Goal: Information Seeking & Learning: Learn about a topic

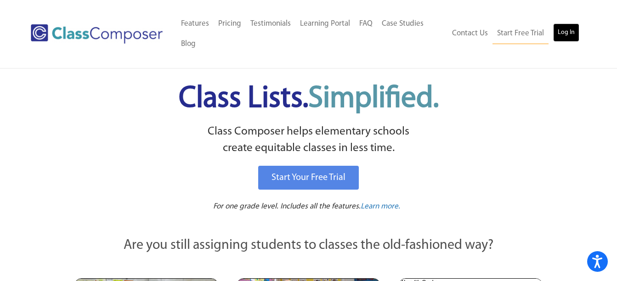
click at [571, 34] on link "Log In" at bounding box center [566, 32] width 26 height 18
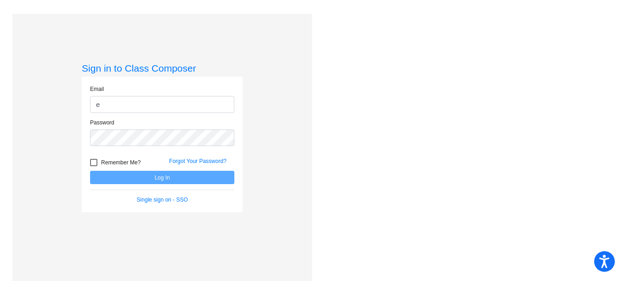
type input "[EMAIL_ADDRESS][DOMAIN_NAME]"
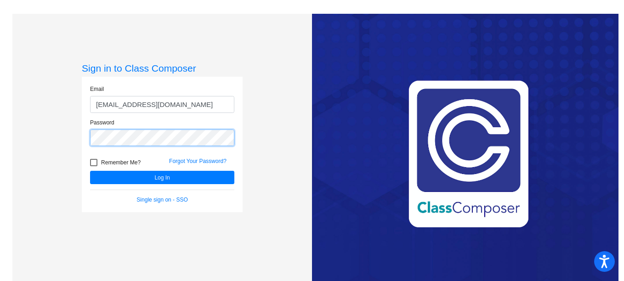
click at [90, 171] on button "Log In" at bounding box center [162, 177] width 144 height 13
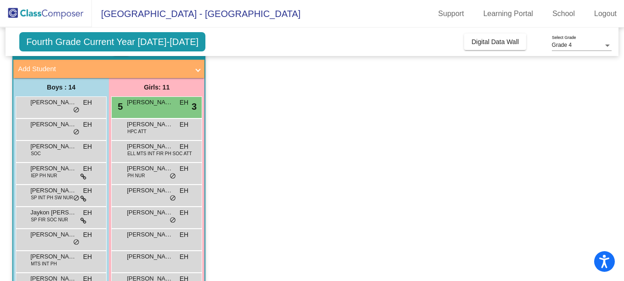
scroll to position [52, 0]
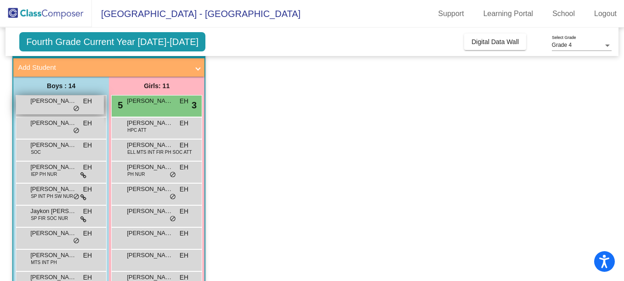
click at [49, 99] on span "[PERSON_NAME]" at bounding box center [53, 100] width 46 height 9
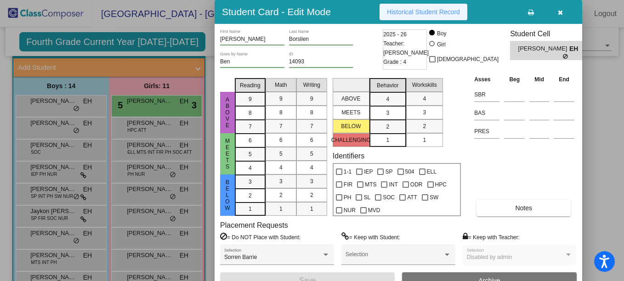
click at [413, 13] on span "Historical Student Record" at bounding box center [423, 11] width 73 height 7
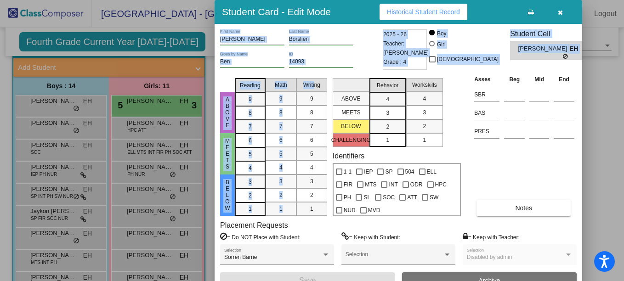
drag, startPoint x: 314, startPoint y: 75, endPoint x: 487, endPoint y: 0, distance: 187.7
click at [487, 0] on div "Student Card - Edit Mode Historical Student Record [PERSON_NAME] First Name [PE…" at bounding box center [399, 147] width 368 height 295
drag, startPoint x: 487, startPoint y: 0, endPoint x: 555, endPoint y: 15, distance: 69.9
click at [555, 15] on button "button" at bounding box center [559, 12] width 29 height 17
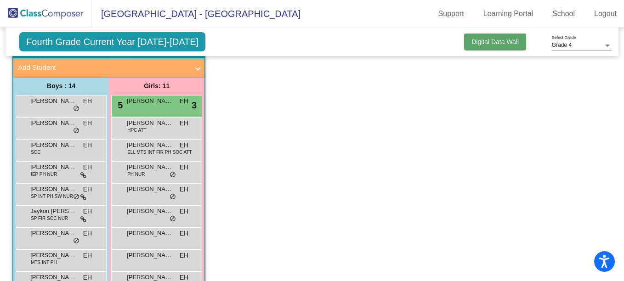
click at [507, 45] on span "Digital Data Wall" at bounding box center [494, 41] width 47 height 7
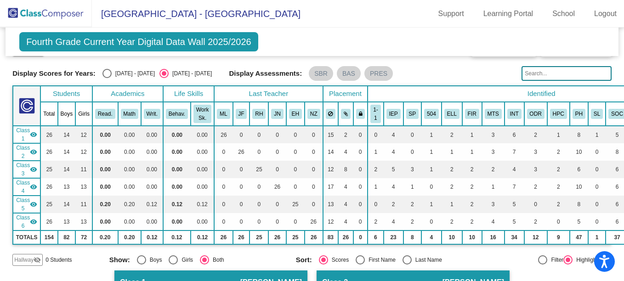
scroll to position [0, 0]
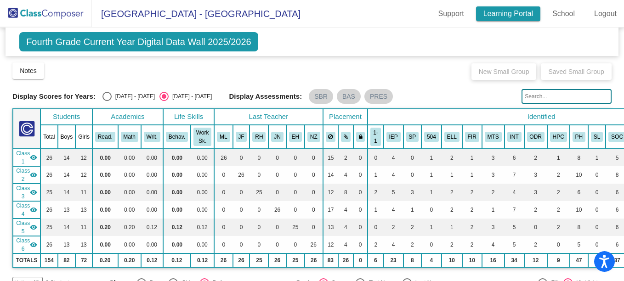
click at [511, 19] on link "Learning Portal" at bounding box center [508, 13] width 65 height 15
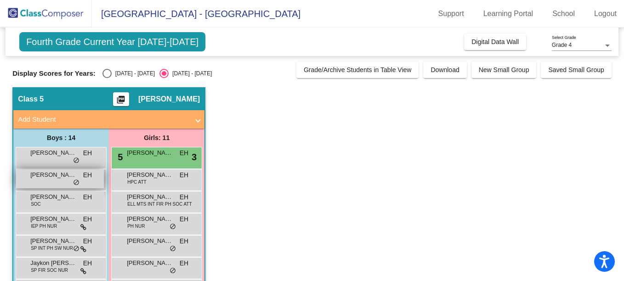
click at [51, 172] on span "[PERSON_NAME]" at bounding box center [53, 174] width 46 height 9
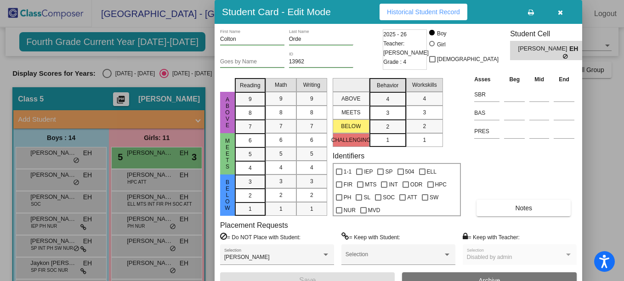
click at [444, 5] on button "Historical Student Record" at bounding box center [424, 12] width 88 height 17
click at [560, 10] on icon "button" at bounding box center [560, 12] width 5 height 6
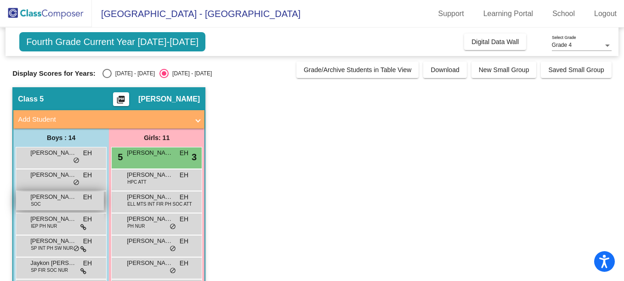
click at [56, 203] on div "[PERSON_NAME] SOC EH lock do_not_disturb_alt" at bounding box center [60, 201] width 88 height 19
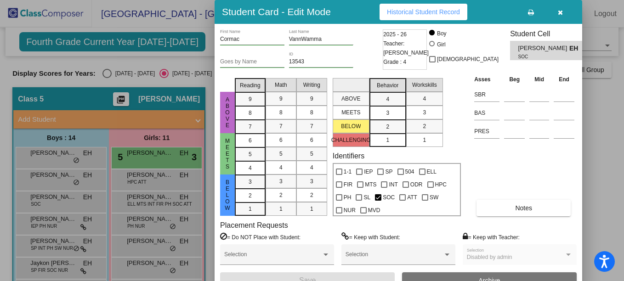
click at [425, 16] on button "Historical Student Record" at bounding box center [424, 12] width 88 height 17
click at [562, 14] on icon "button" at bounding box center [560, 12] width 5 height 6
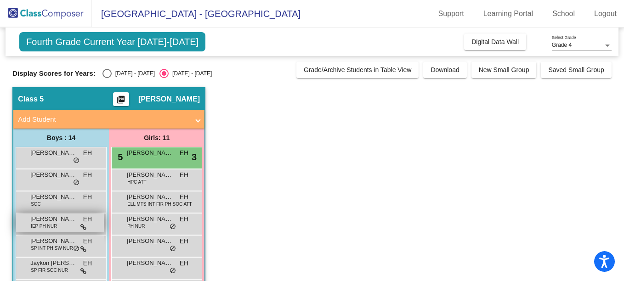
click at [55, 221] on span "[PERSON_NAME]" at bounding box center [53, 219] width 46 height 9
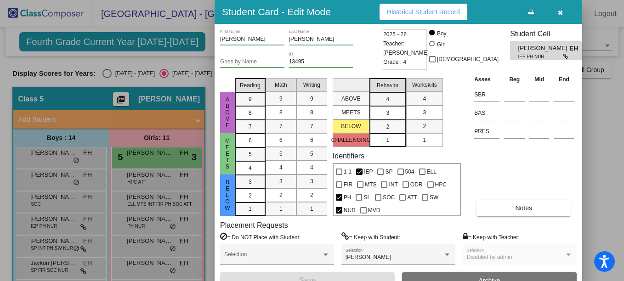
click at [429, 11] on span "Historical Student Record" at bounding box center [423, 11] width 73 height 7
click at [563, 11] on button "button" at bounding box center [559, 12] width 29 height 17
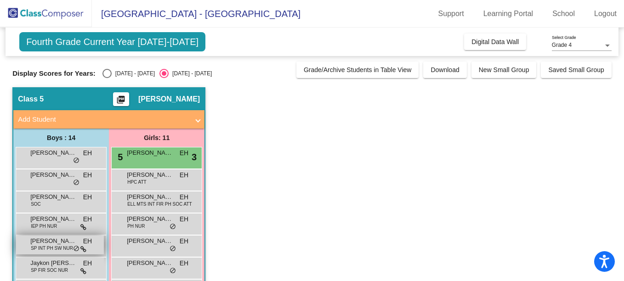
click at [52, 242] on span "[PERSON_NAME]" at bounding box center [53, 241] width 46 height 9
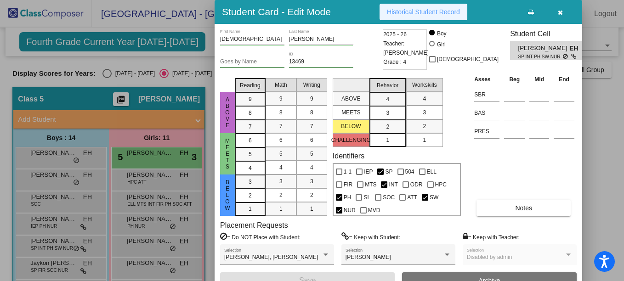
click at [425, 10] on span "Historical Student Record" at bounding box center [423, 11] width 73 height 7
click at [559, 13] on icon "button" at bounding box center [560, 12] width 5 height 6
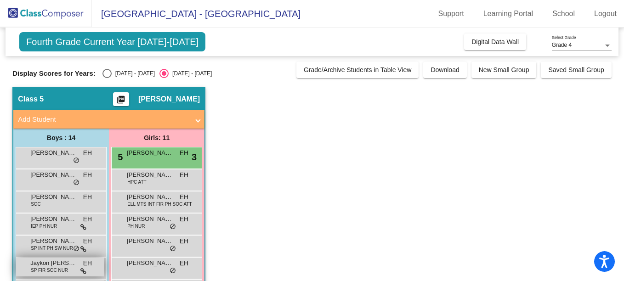
click at [48, 272] on span "SP FIR SOC NUR" at bounding box center [49, 270] width 37 height 7
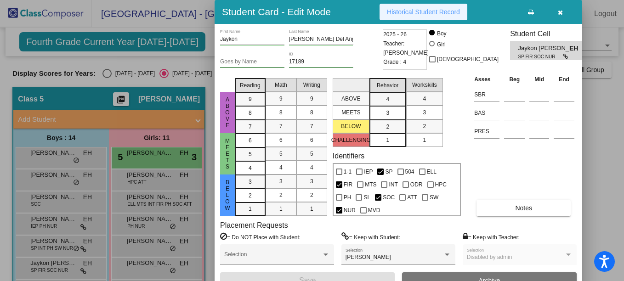
click at [430, 7] on button "Historical Student Record" at bounding box center [424, 12] width 88 height 17
click at [561, 11] on icon "button" at bounding box center [560, 12] width 5 height 6
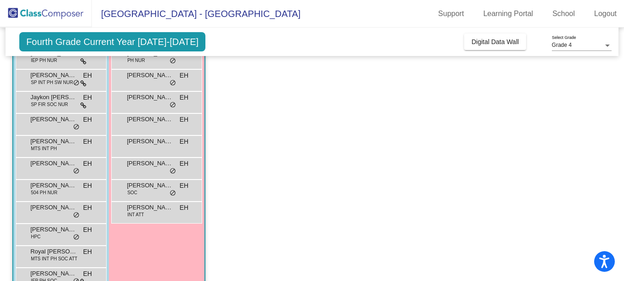
scroll to position [189, 0]
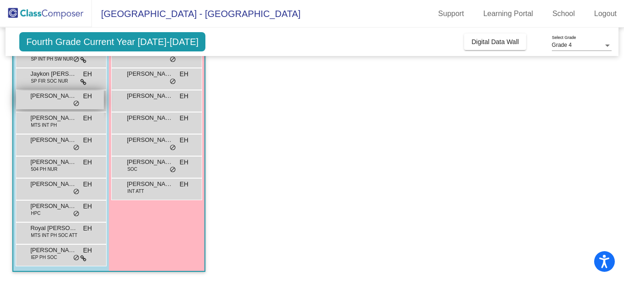
click at [57, 94] on span "[PERSON_NAME]" at bounding box center [53, 95] width 46 height 9
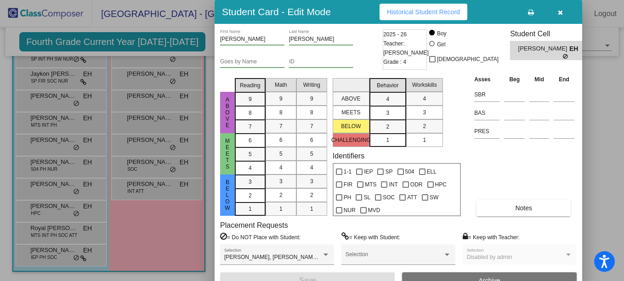
click at [432, 16] on button "Historical Student Record" at bounding box center [424, 12] width 88 height 17
click at [557, 20] on button "button" at bounding box center [559, 12] width 29 height 17
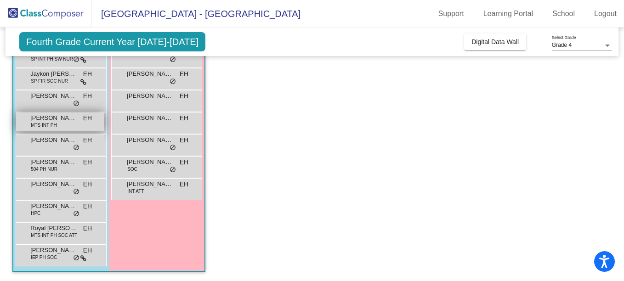
click at [51, 117] on span "[PERSON_NAME]" at bounding box center [53, 117] width 46 height 9
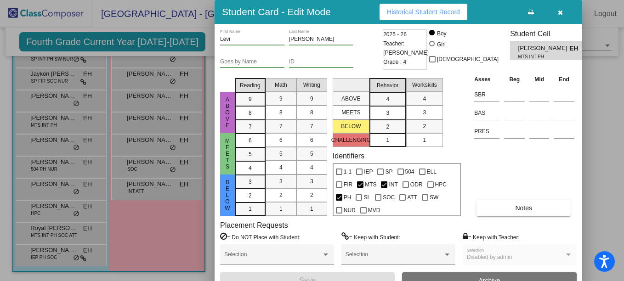
click at [393, 13] on span "Historical Student Record" at bounding box center [423, 11] width 73 height 7
click at [556, 15] on button "button" at bounding box center [559, 12] width 29 height 17
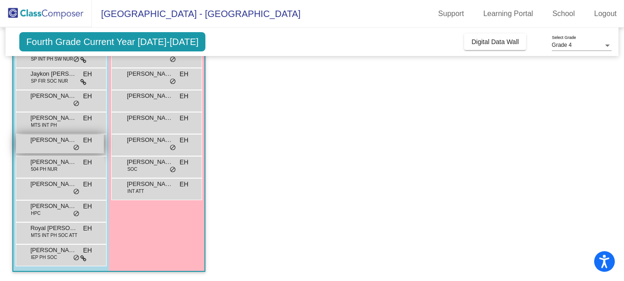
click at [42, 145] on div "[PERSON_NAME] EH lock do_not_disturb_alt" at bounding box center [60, 144] width 88 height 19
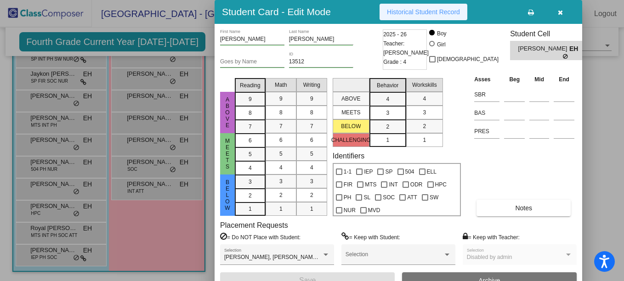
click at [440, 10] on span "Historical Student Record" at bounding box center [423, 11] width 73 height 7
click at [563, 12] on button "button" at bounding box center [559, 12] width 29 height 17
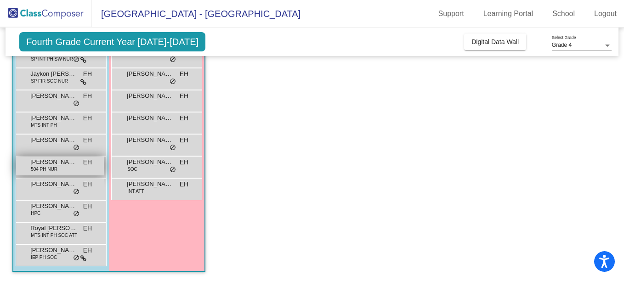
click at [44, 168] on span "504 PH NUR" at bounding box center [44, 169] width 27 height 7
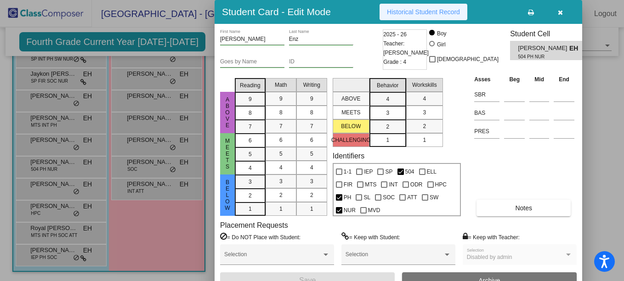
click at [435, 15] on span "Historical Student Record" at bounding box center [423, 11] width 73 height 7
click at [562, 11] on icon "button" at bounding box center [560, 12] width 5 height 6
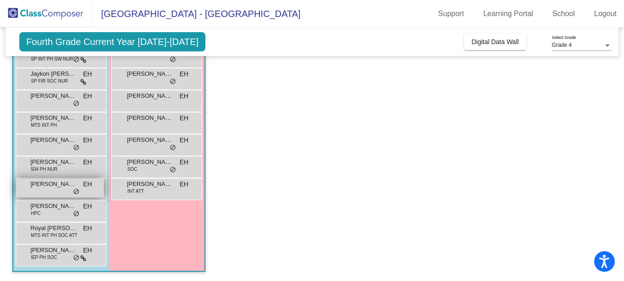
click at [52, 194] on div "Rogen [PERSON_NAME] lock do_not_disturb_alt" at bounding box center [60, 188] width 88 height 19
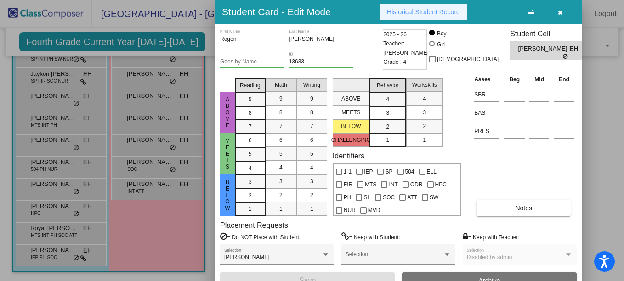
click at [410, 9] on span "Historical Student Record" at bounding box center [423, 11] width 73 height 7
click at [561, 13] on icon "button" at bounding box center [560, 12] width 5 height 6
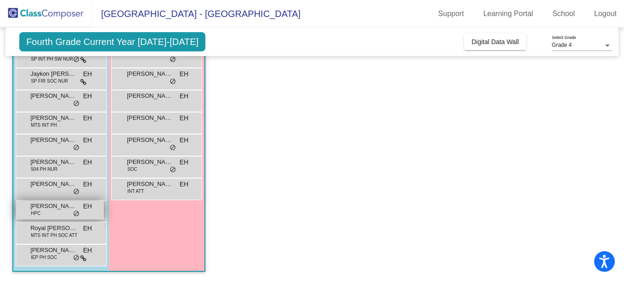
click at [39, 213] on span "HPC" at bounding box center [36, 213] width 10 height 7
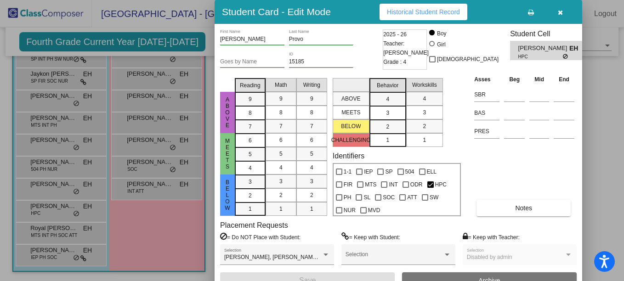
click at [445, 16] on button "Historical Student Record" at bounding box center [424, 12] width 88 height 17
click at [560, 15] on icon "button" at bounding box center [560, 12] width 5 height 6
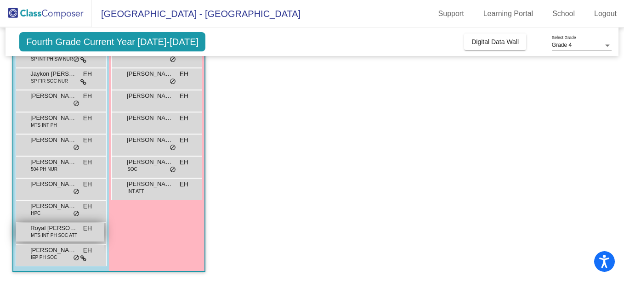
click at [49, 240] on div "Royal [PERSON_NAME] MTS INT PH SOC ATT EH lock do_not_disturb_alt" at bounding box center [60, 232] width 88 height 19
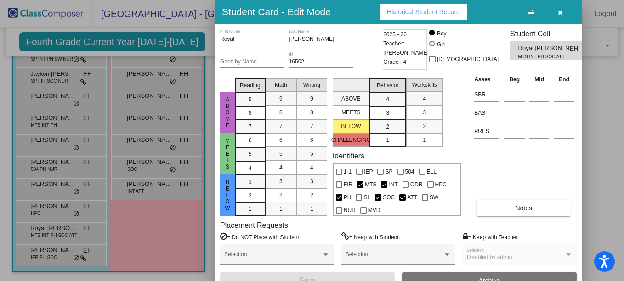
click at [407, 16] on button "Historical Student Record" at bounding box center [424, 12] width 88 height 17
click at [556, 13] on button "button" at bounding box center [559, 12] width 29 height 17
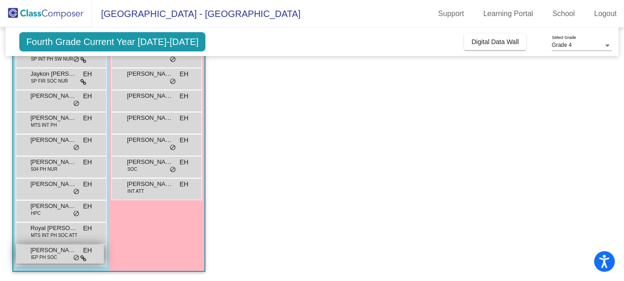
click at [40, 253] on span "[PERSON_NAME]" at bounding box center [53, 250] width 46 height 9
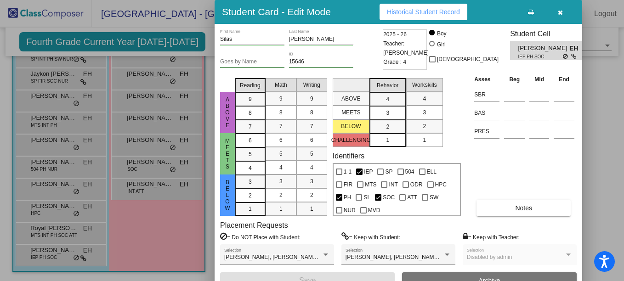
click at [419, 8] on span "Historical Student Record" at bounding box center [423, 11] width 73 height 7
click at [555, 8] on button "button" at bounding box center [559, 12] width 29 height 17
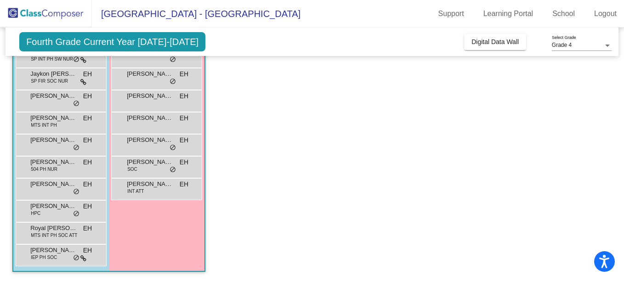
scroll to position [0, 0]
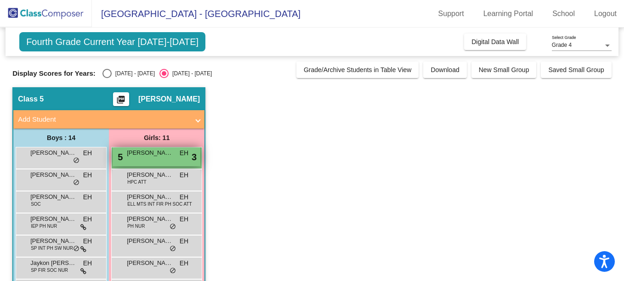
click at [159, 159] on div "5 [PERSON_NAME] EH lock do_not_disturb_alt 3" at bounding box center [157, 156] width 88 height 19
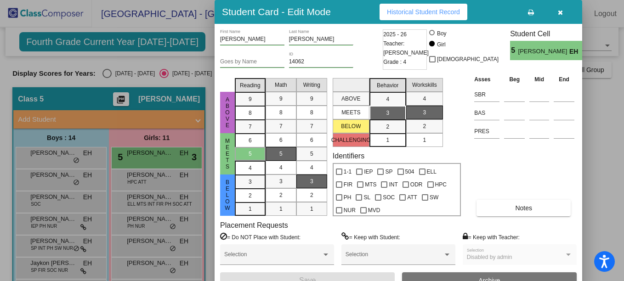
click at [413, 12] on span "Historical Student Record" at bounding box center [423, 11] width 73 height 7
click at [555, 9] on button "button" at bounding box center [559, 12] width 29 height 17
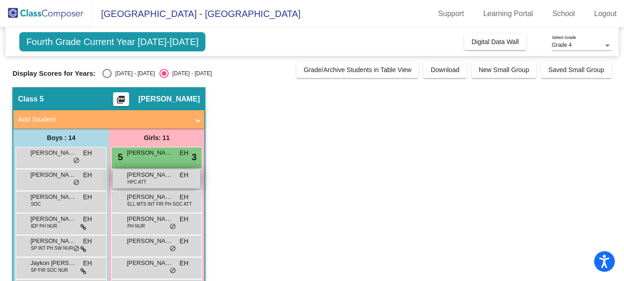
click at [164, 183] on div "[PERSON_NAME] HPC ATT EH lock do_not_disturb_alt" at bounding box center [157, 179] width 88 height 19
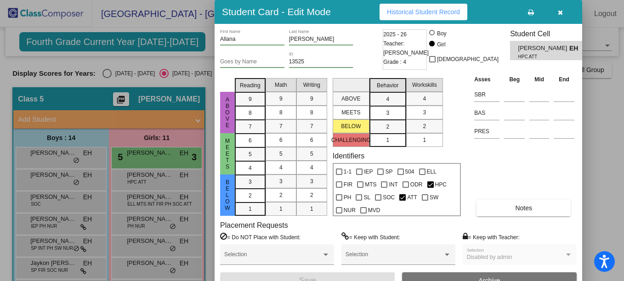
click at [424, 6] on button "Historical Student Record" at bounding box center [424, 12] width 88 height 17
click at [561, 8] on span "button" at bounding box center [560, 11] width 5 height 7
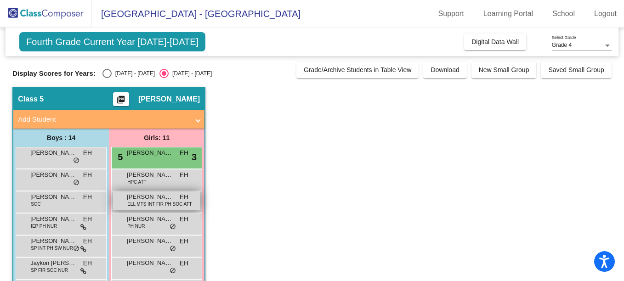
click at [152, 202] on span "ELL MTS INT FIR PH SOC ATT" at bounding box center [159, 204] width 64 height 7
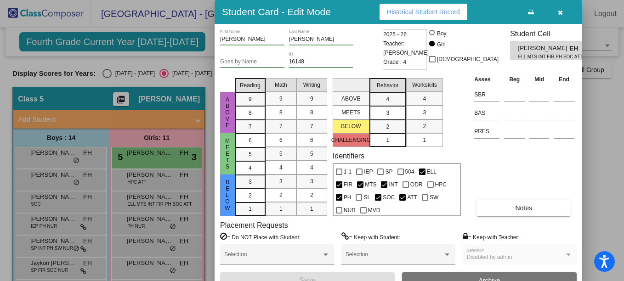
click at [428, 13] on span "Historical Student Record" at bounding box center [423, 11] width 73 height 7
click at [556, 17] on button "button" at bounding box center [559, 12] width 29 height 17
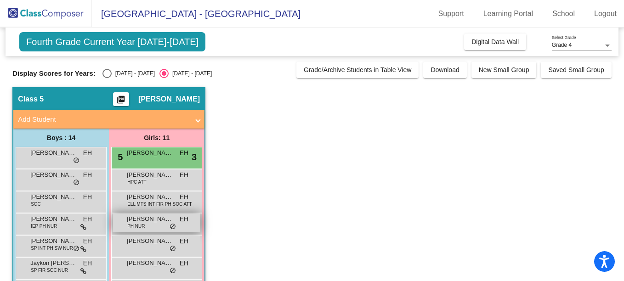
click at [140, 225] on span "PH NUR" at bounding box center [135, 226] width 17 height 7
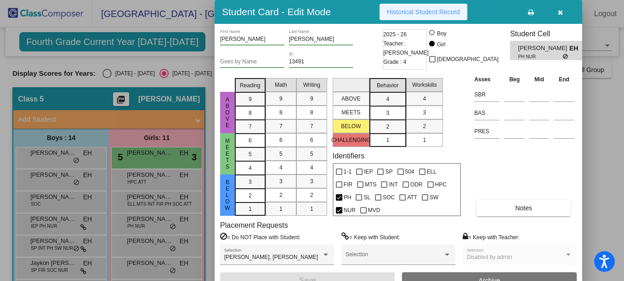
click at [444, 19] on button "Historical Student Record" at bounding box center [424, 12] width 88 height 17
click at [561, 11] on icon "button" at bounding box center [560, 12] width 5 height 6
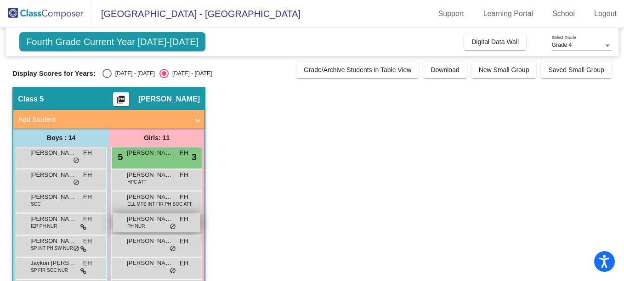
click at [133, 216] on span "[PERSON_NAME]" at bounding box center [150, 219] width 46 height 9
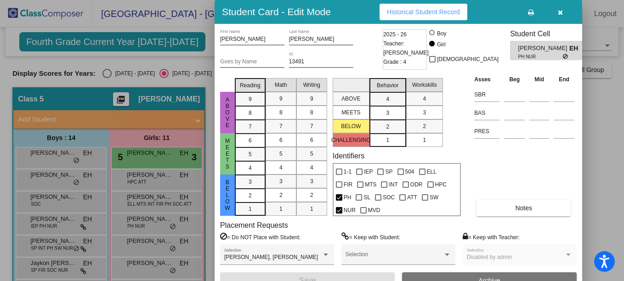
click at [558, 16] on button "button" at bounding box center [559, 12] width 29 height 17
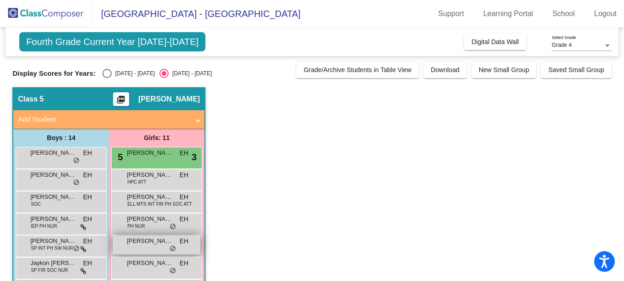
click at [142, 249] on div "Cadence [PERSON_NAME] lock do_not_disturb_alt" at bounding box center [157, 245] width 88 height 19
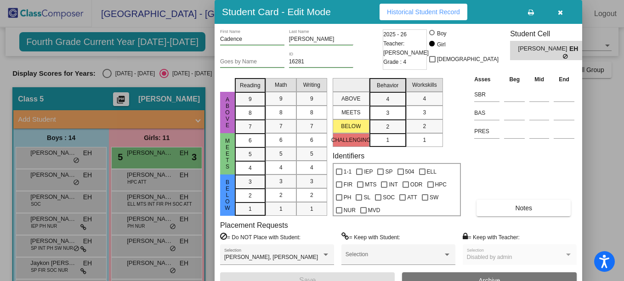
click at [439, 14] on span "Historical Student Record" at bounding box center [423, 11] width 73 height 7
click at [560, 10] on icon "button" at bounding box center [560, 12] width 5 height 6
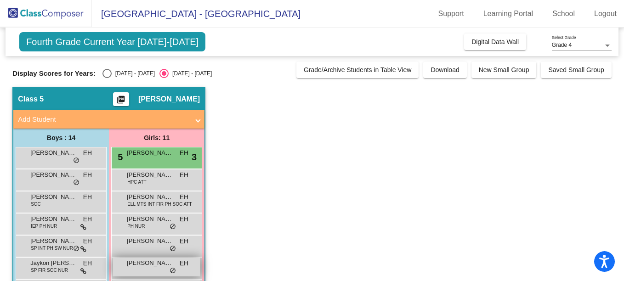
click at [143, 263] on span "[PERSON_NAME]" at bounding box center [150, 263] width 46 height 9
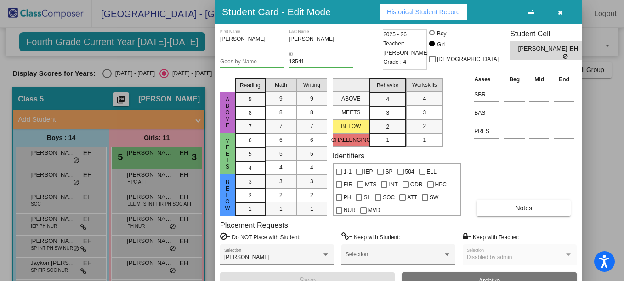
click at [424, 17] on button "Historical Student Record" at bounding box center [424, 12] width 88 height 17
click at [558, 14] on icon "button" at bounding box center [560, 12] width 5 height 6
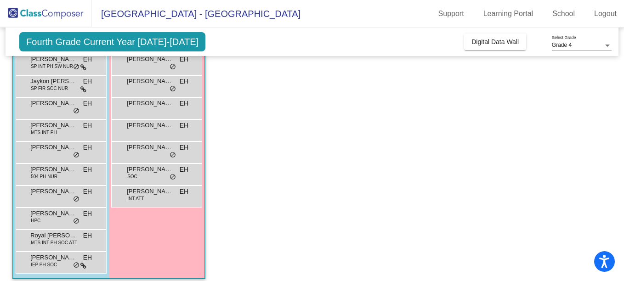
scroll to position [189, 0]
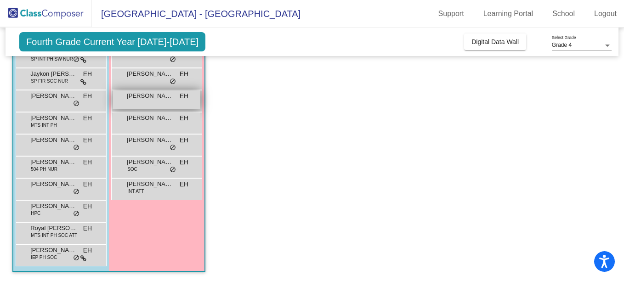
click at [151, 106] on div "[PERSON_NAME] EH lock do_not_disturb_alt" at bounding box center [157, 100] width 88 height 19
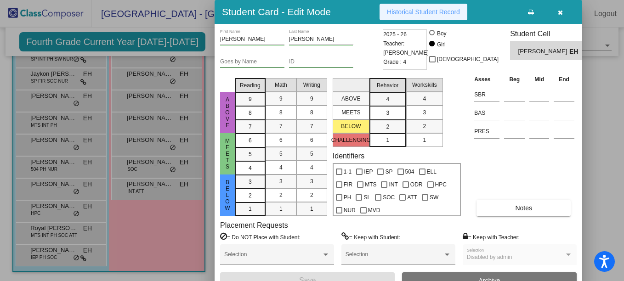
click at [429, 15] on span "Historical Student Record" at bounding box center [423, 11] width 73 height 7
click at [571, 16] on button "button" at bounding box center [559, 12] width 29 height 17
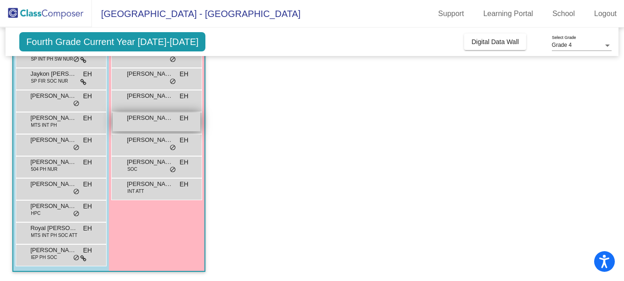
click at [159, 117] on span "[PERSON_NAME]" at bounding box center [150, 117] width 46 height 9
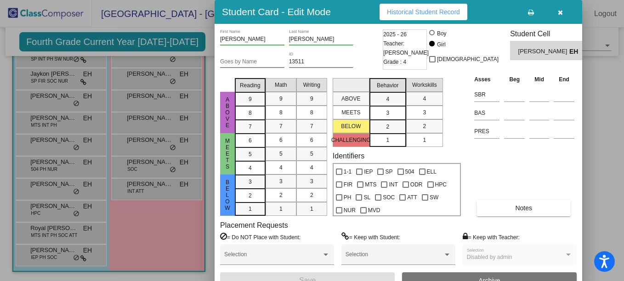
click at [442, 9] on span "Historical Student Record" at bounding box center [423, 11] width 73 height 7
click at [558, 12] on icon "button" at bounding box center [560, 12] width 5 height 6
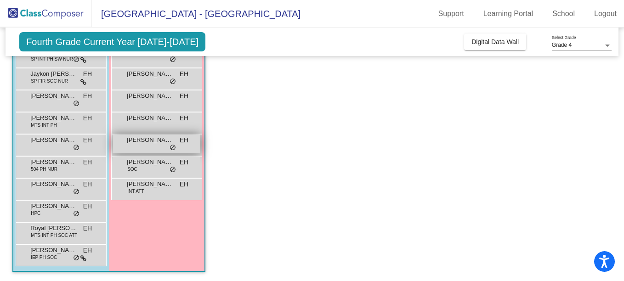
click at [148, 144] on span "[PERSON_NAME]" at bounding box center [150, 140] width 46 height 9
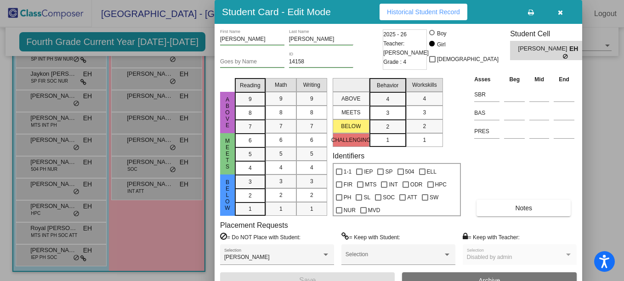
click at [421, 9] on span "Historical Student Record" at bounding box center [423, 11] width 73 height 7
click at [561, 11] on icon "button" at bounding box center [560, 12] width 5 height 6
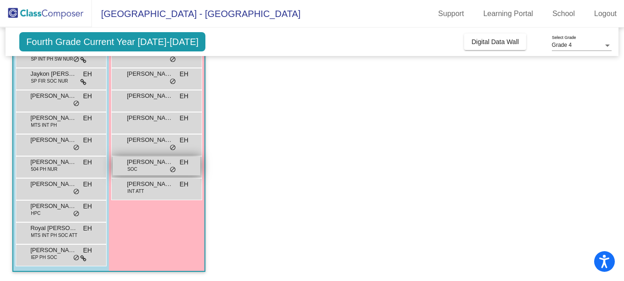
click at [150, 166] on span "[PERSON_NAME]" at bounding box center [150, 162] width 46 height 9
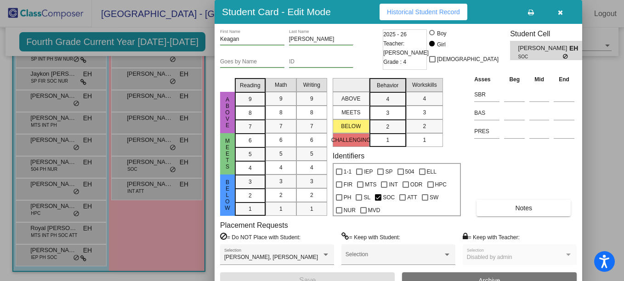
click at [395, 22] on div "Student Card - Edit Mode Historical Student Record" at bounding box center [399, 12] width 368 height 24
click at [402, 16] on button "Historical Student Record" at bounding box center [424, 12] width 88 height 17
click at [559, 12] on icon "button" at bounding box center [560, 12] width 5 height 6
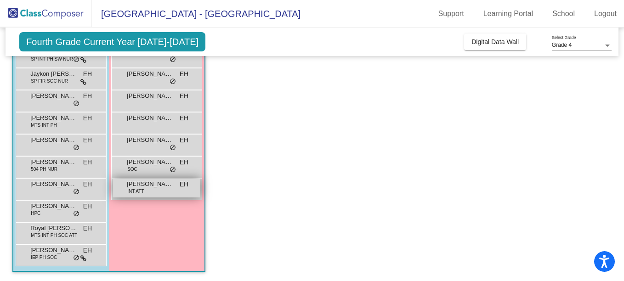
click at [128, 188] on span "INT ATT" at bounding box center [135, 191] width 17 height 7
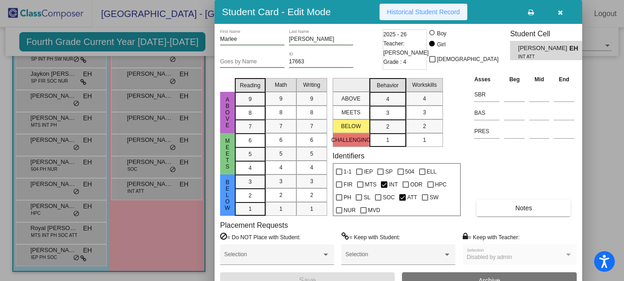
click at [443, 7] on button "Historical Student Record" at bounding box center [424, 12] width 88 height 17
click at [563, 14] on button "button" at bounding box center [559, 12] width 29 height 17
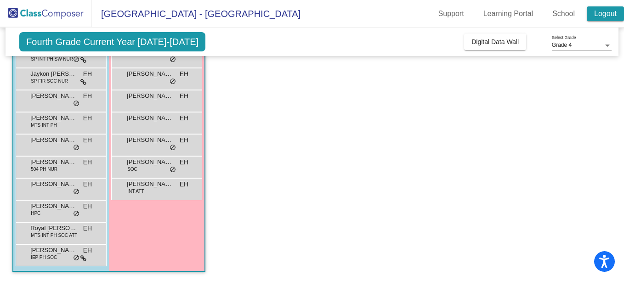
click at [608, 17] on link "Logout" at bounding box center [605, 13] width 37 height 15
